Goal: Task Accomplishment & Management: Use online tool/utility

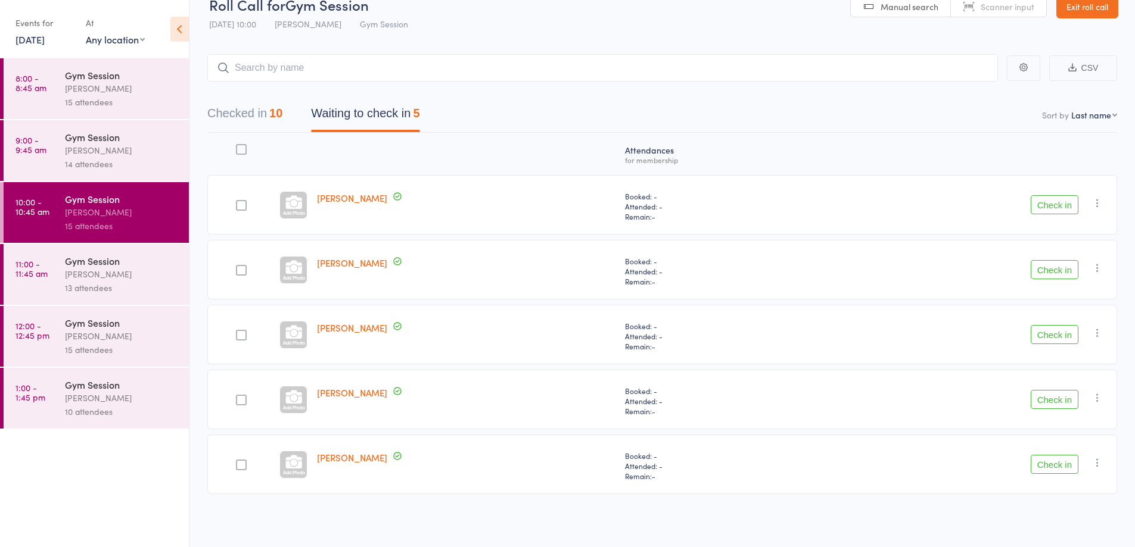
click at [596, 342] on div "[PERSON_NAME]" at bounding box center [466, 335] width 308 height 60
click at [624, 72] on input "search" at bounding box center [602, 67] width 790 height 27
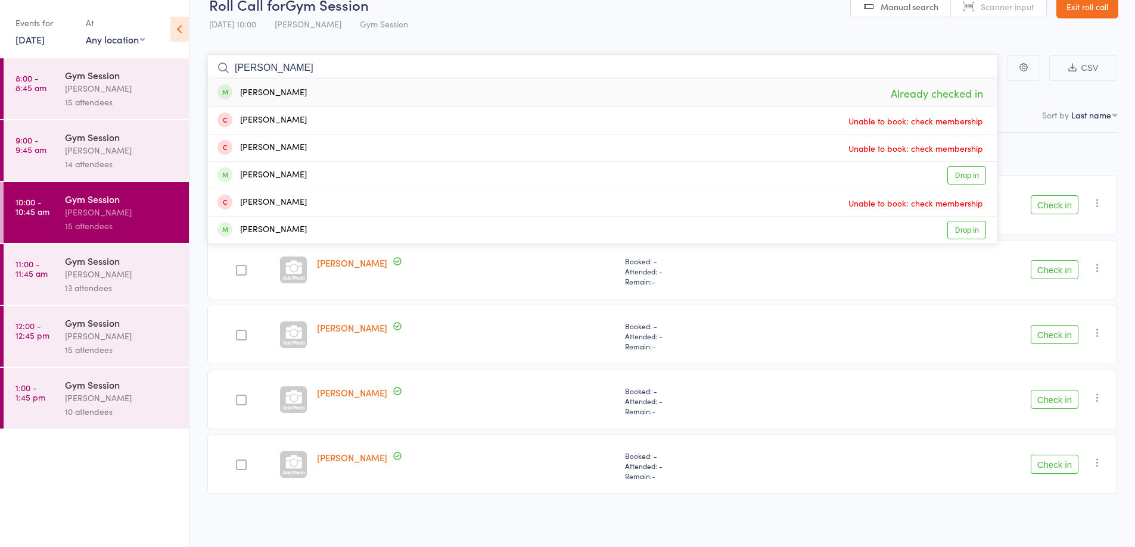
type input "[PERSON_NAME]"
click at [290, 95] on div "[PERSON_NAME]" at bounding box center [261, 93] width 89 height 14
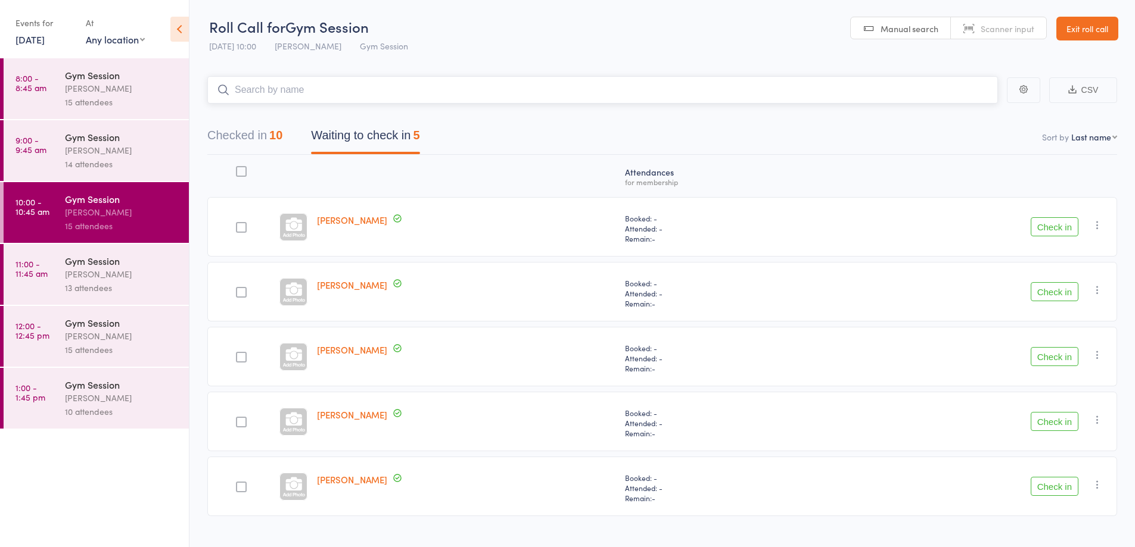
click at [767, 94] on input "search" at bounding box center [602, 89] width 790 height 27
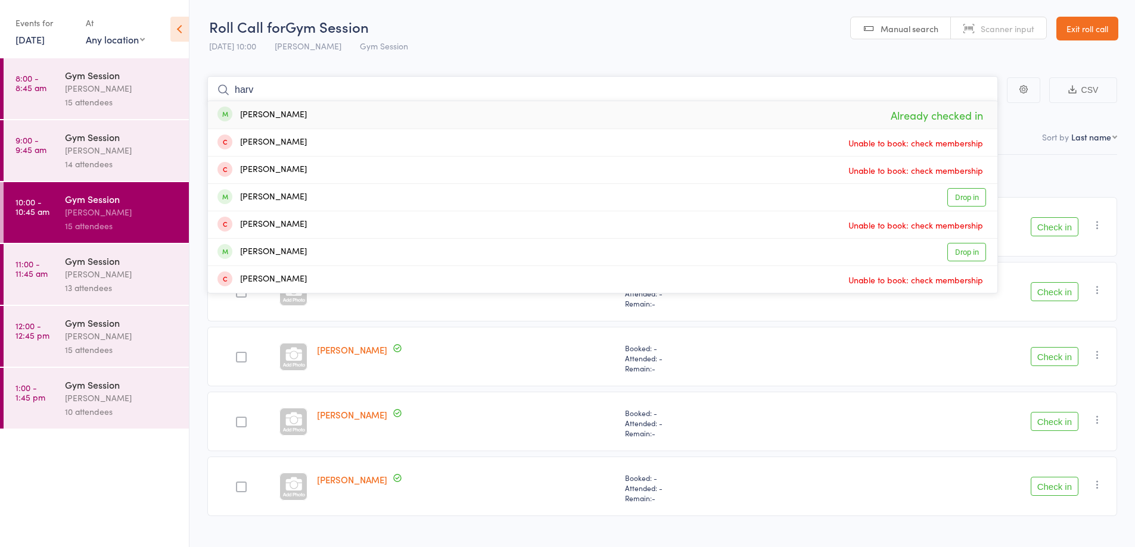
type input "harv"
click at [740, 30] on header "Roll Call for Gym Session [DATE] 10:00 [PERSON_NAME] Gym Session Manual search …" at bounding box center [661, 29] width 945 height 58
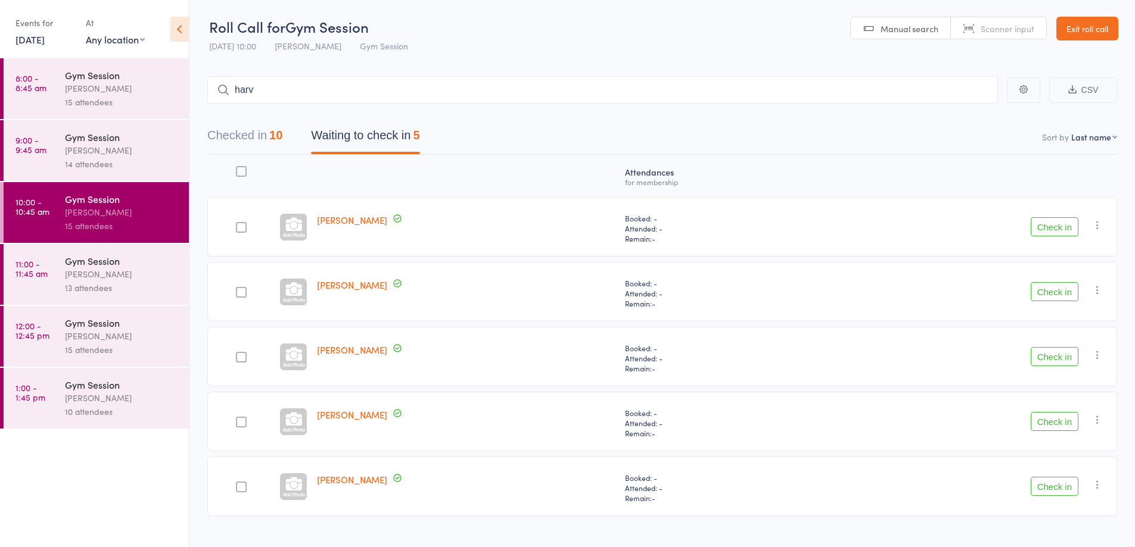
click at [108, 274] on div "[PERSON_NAME]" at bounding box center [122, 274] width 114 height 14
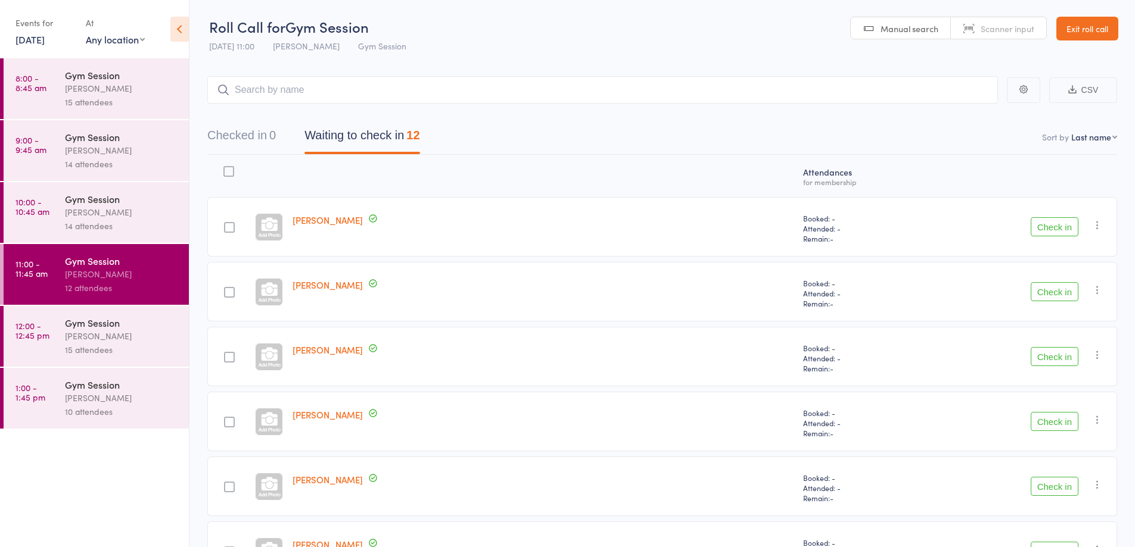
click at [1054, 228] on button "Check in" at bounding box center [1054, 226] width 48 height 19
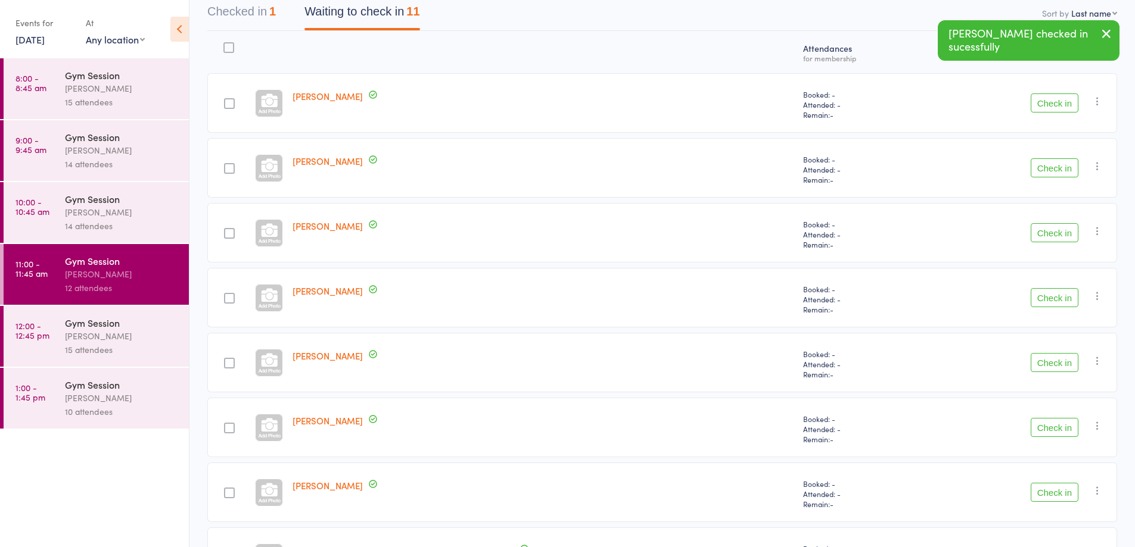
scroll to position [142, 0]
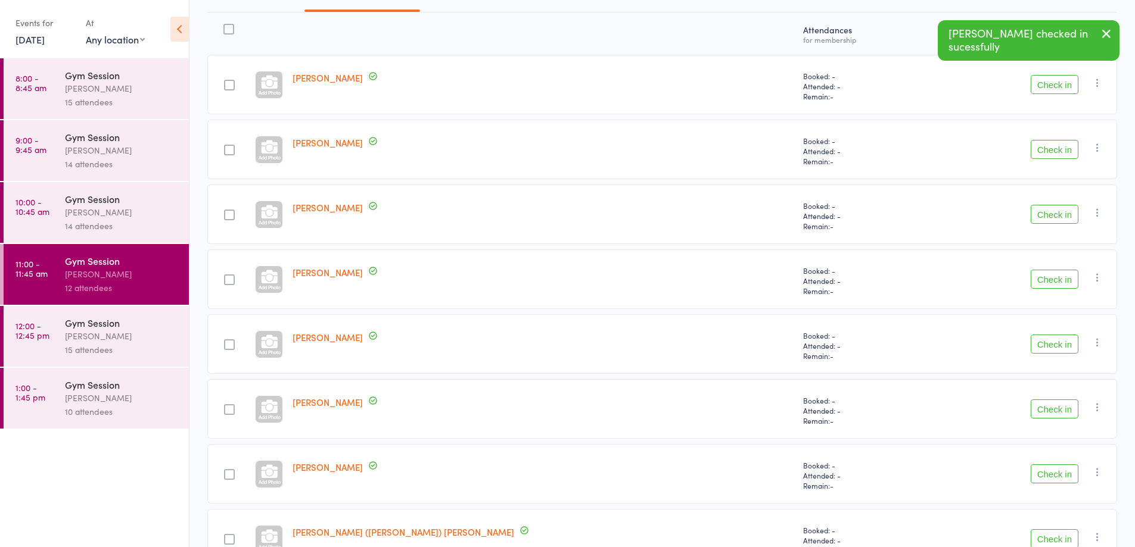
click at [798, 434] on div "Booked: - Attended: - Remain: -" at bounding box center [862, 409] width 129 height 60
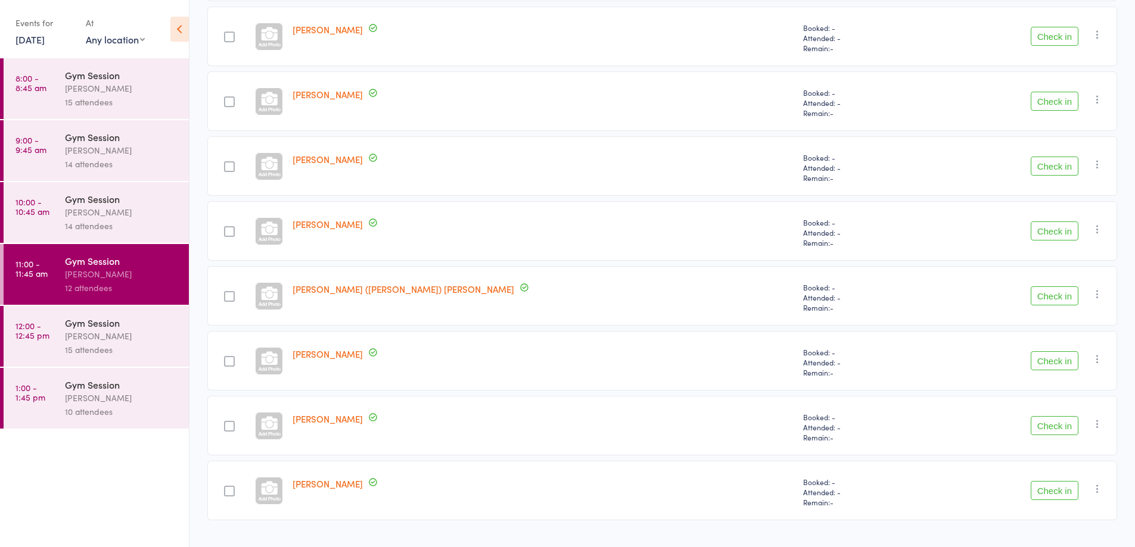
scroll to position [412, 0]
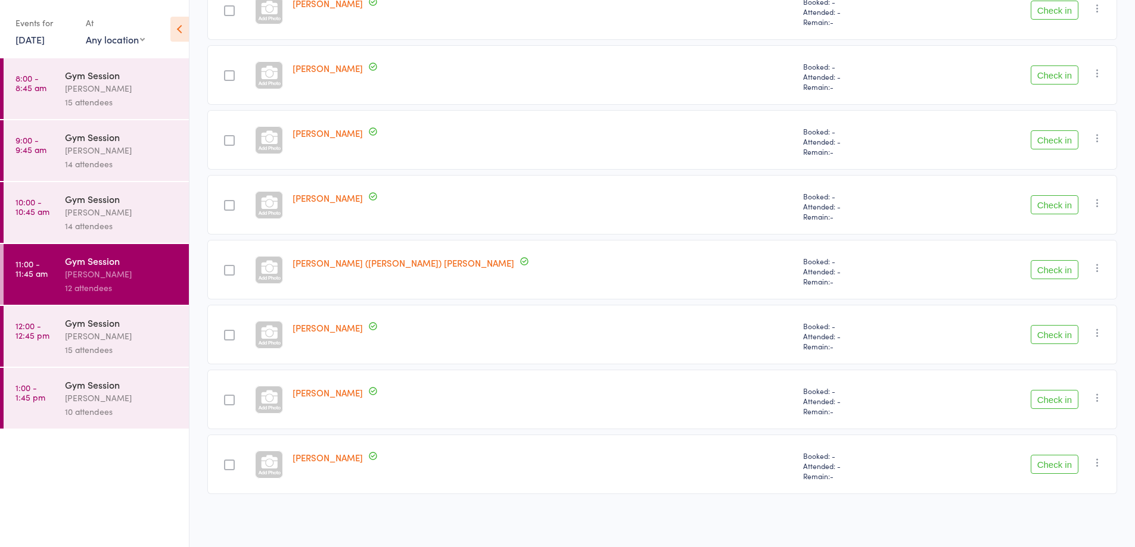
click at [1046, 138] on button "Check in" at bounding box center [1054, 139] width 48 height 19
click at [283, 17] on div at bounding box center [269, 10] width 28 height 28
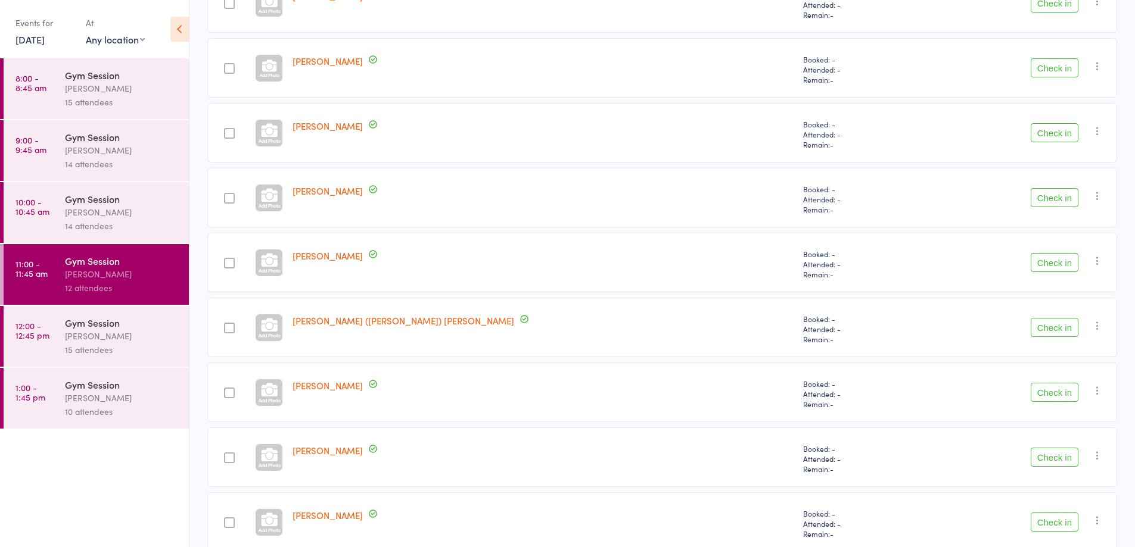
scroll to position [288, 0]
click at [1052, 260] on button "Check in" at bounding box center [1054, 263] width 48 height 19
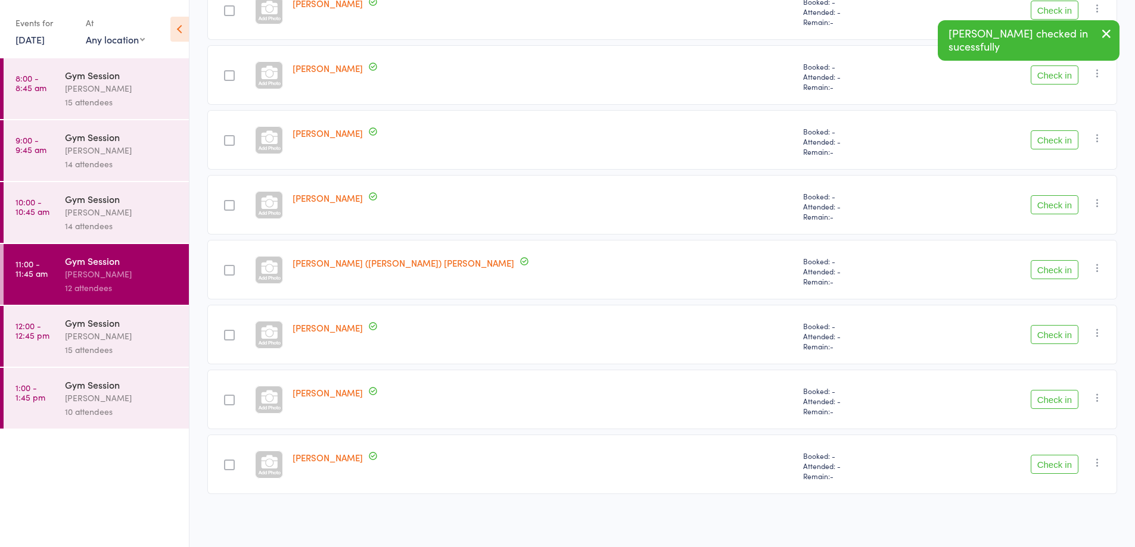
click at [1062, 274] on button "Check in" at bounding box center [1054, 269] width 48 height 19
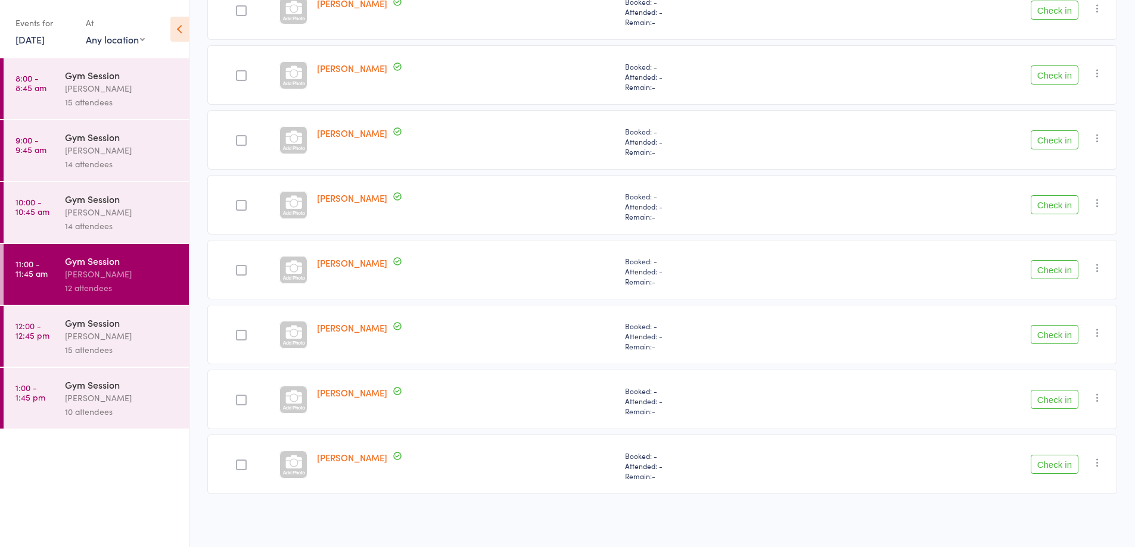
click at [1034, 17] on button "Check in" at bounding box center [1054, 10] width 48 height 19
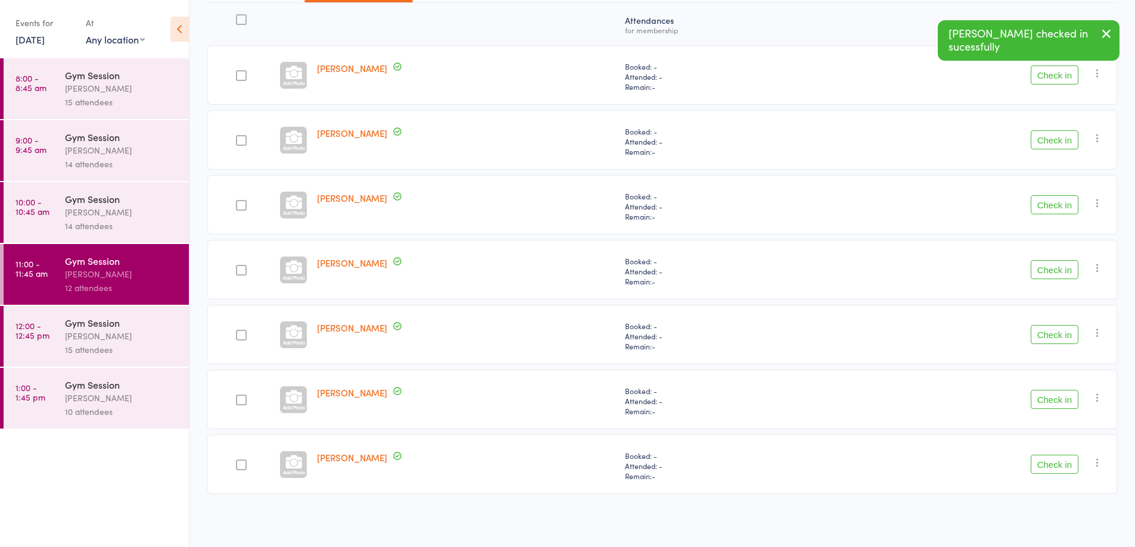
scroll to position [152, 0]
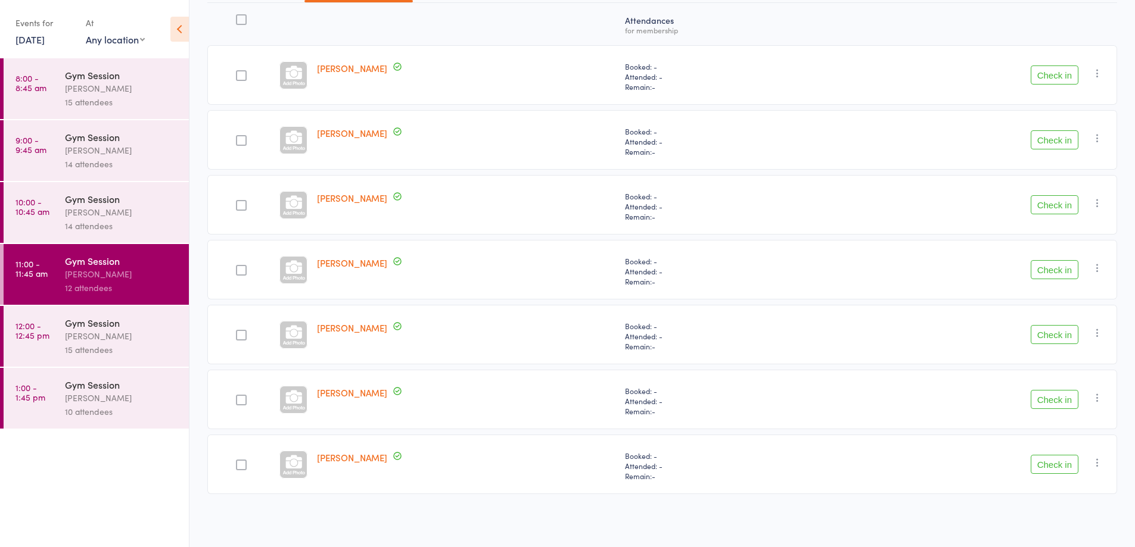
click at [1062, 398] on button "Check in" at bounding box center [1054, 399] width 48 height 19
